Goal: Task Accomplishment & Management: Manage account settings

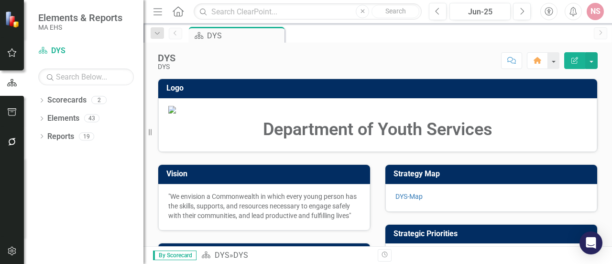
scroll to position [147, 0]
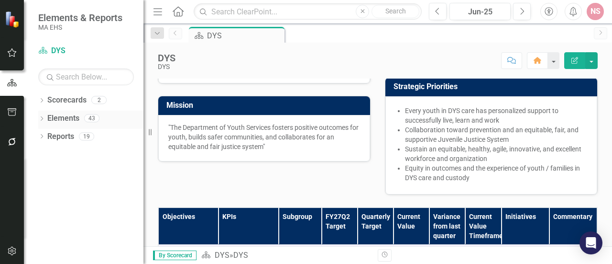
click at [58, 123] on link "Elements" at bounding box center [63, 118] width 32 height 11
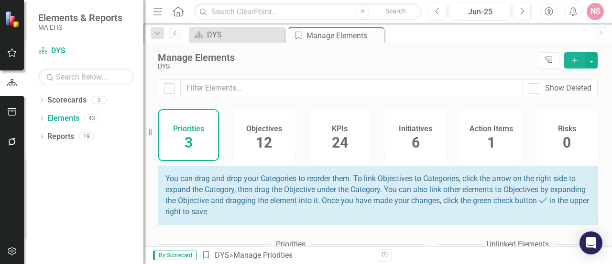
click at [325, 149] on div "KPIs 24" at bounding box center [340, 135] width 61 height 52
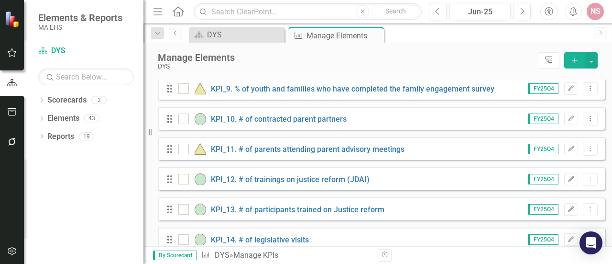
scroll to position [332, 0]
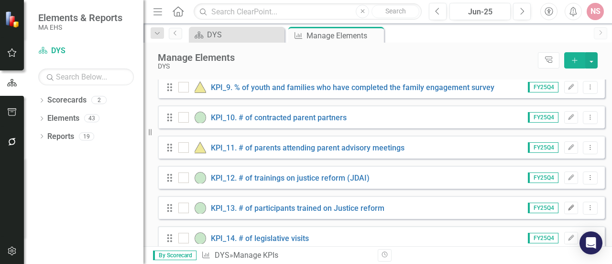
click at [568, 211] on icon "Edit" at bounding box center [571, 208] width 7 height 6
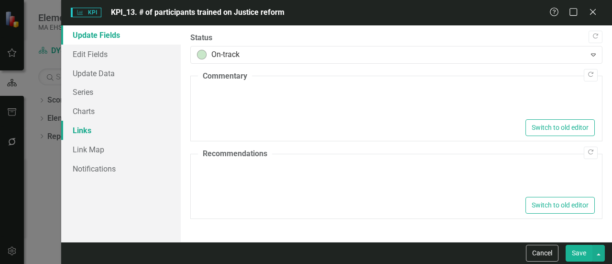
type textarea "<p>This quarter, we have met our goal of training 1,000 participants.-&nbsp;</p>"
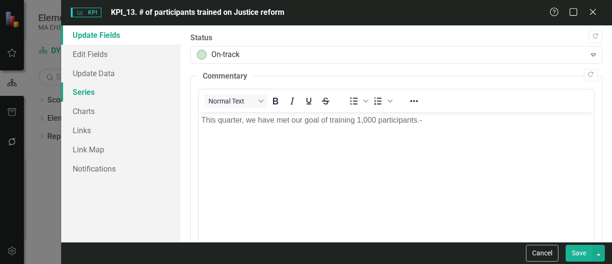
scroll to position [0, 0]
click at [91, 70] on link "Update Data" at bounding box center [121, 73] width 120 height 19
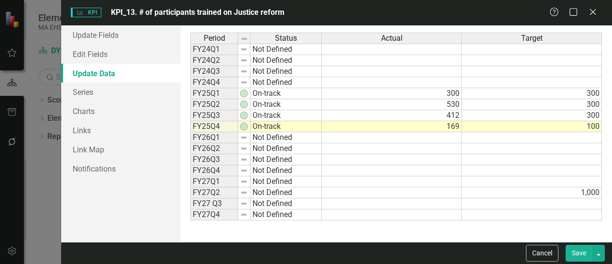
click at [101, 75] on link "Update Data" at bounding box center [121, 73] width 120 height 19
click at [91, 54] on link "Edit Fields" at bounding box center [121, 53] width 120 height 19
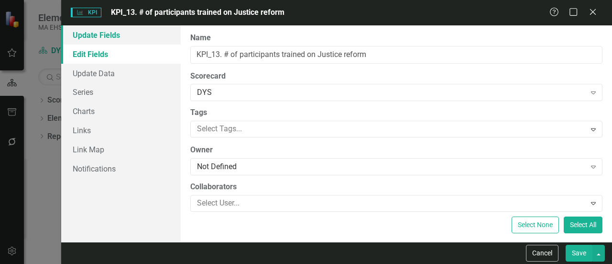
click at [90, 33] on link "Update Fields" at bounding box center [121, 34] width 120 height 19
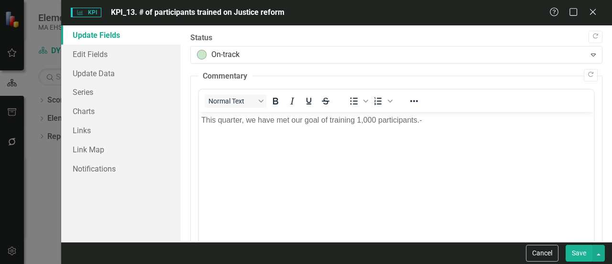
click at [42, 57] on div "KPI KPI KPI_13. # of participants trained on Justice reform Help Maximize Close…" at bounding box center [306, 132] width 612 height 264
click at [595, 11] on icon "Close" at bounding box center [593, 11] width 12 height 9
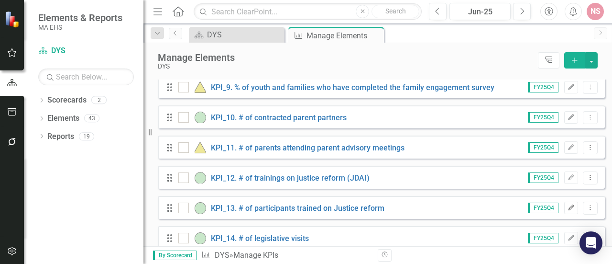
click at [565, 210] on button "Edit" at bounding box center [572, 207] width 14 height 12
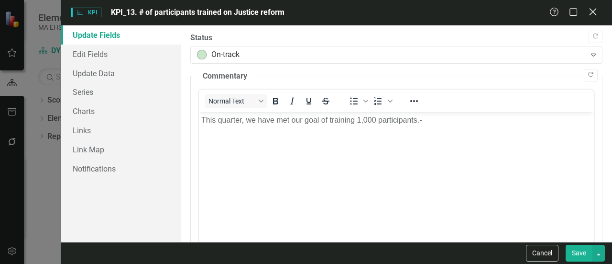
click at [592, 18] on div "Close" at bounding box center [593, 12] width 12 height 13
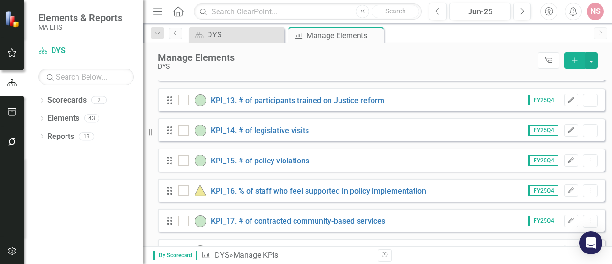
scroll to position [447, 0]
